Goal: Information Seeking & Learning: Learn about a topic

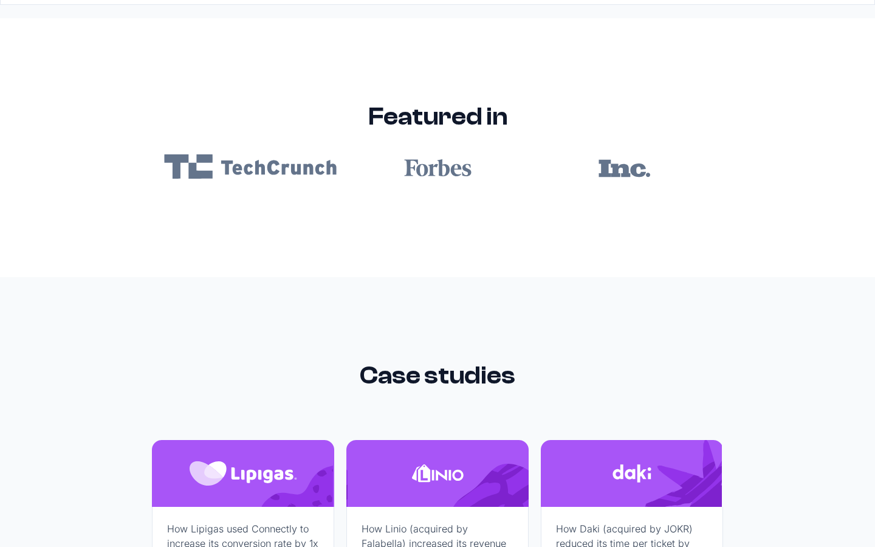
scroll to position [7278, 0]
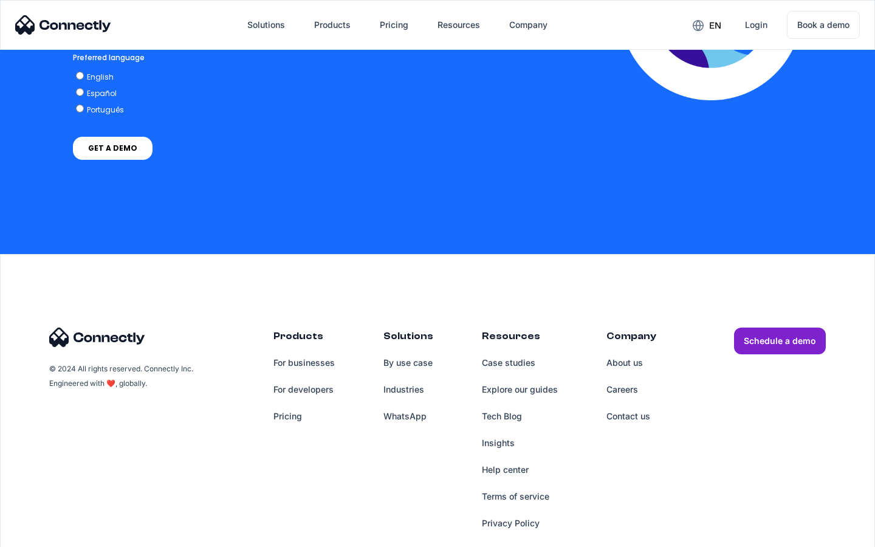
scroll to position [2681, 0]
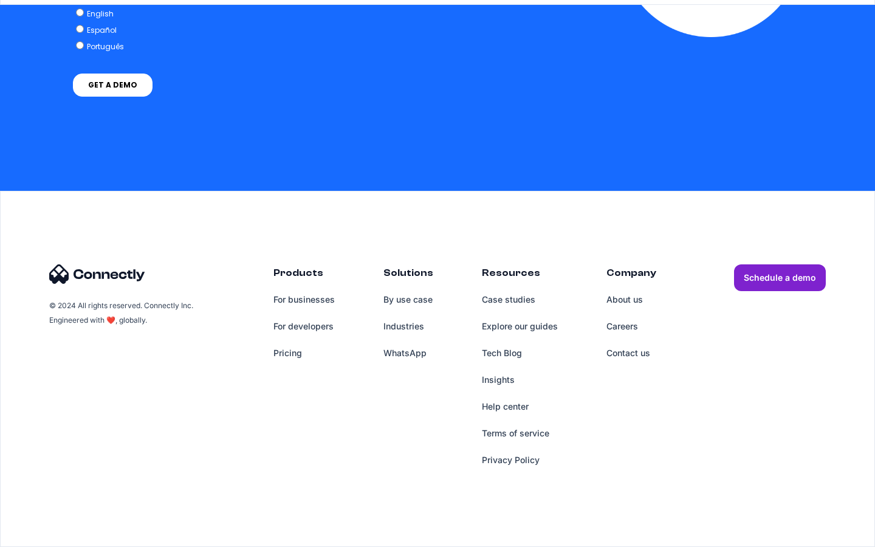
scroll to position [5009, 0]
